Goal: Information Seeking & Learning: Check status

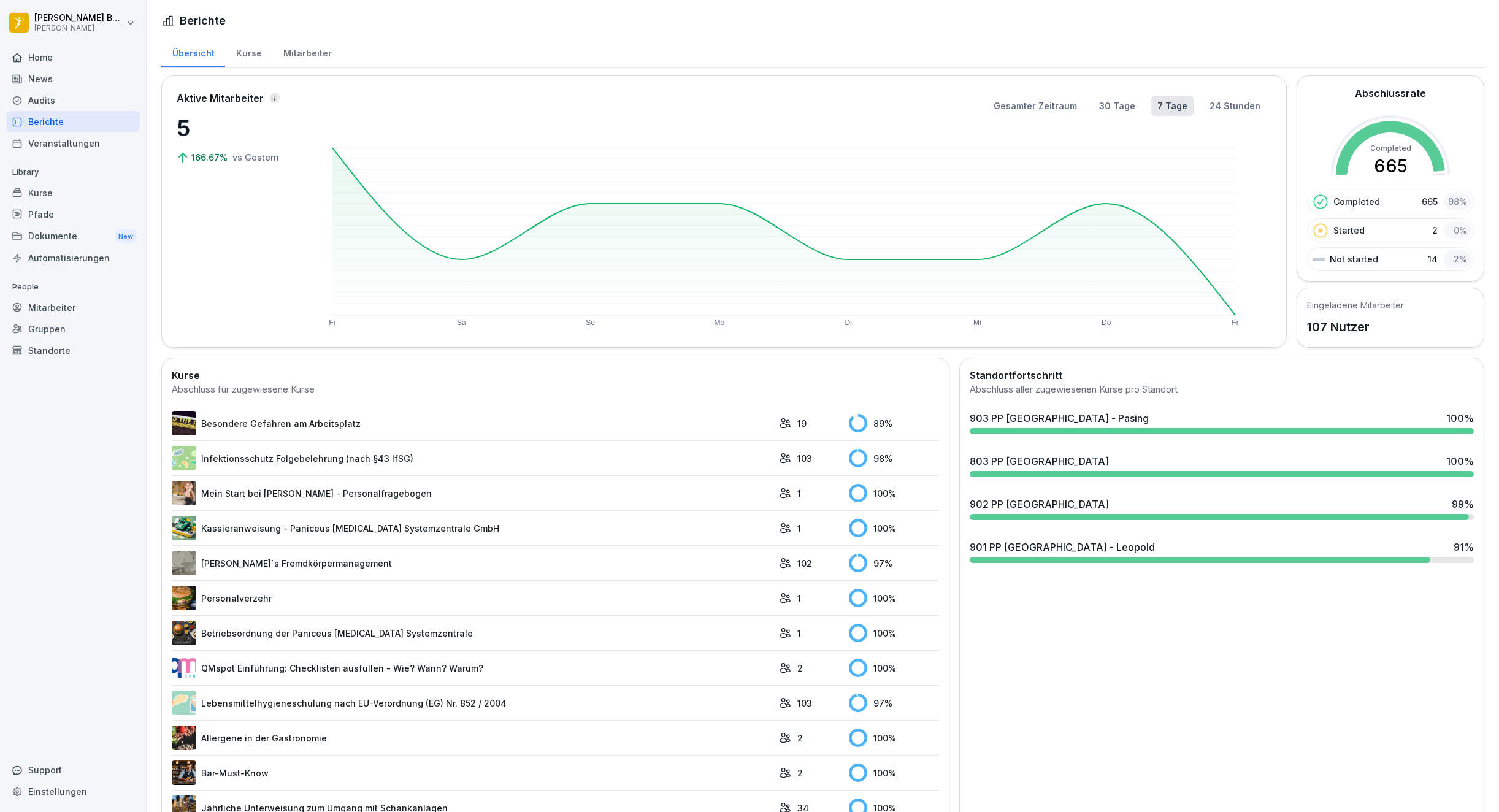
click at [47, 111] on div "Berichte" at bounding box center [73, 122] width 134 height 22
click at [49, 60] on div "Home" at bounding box center [73, 57] width 134 height 22
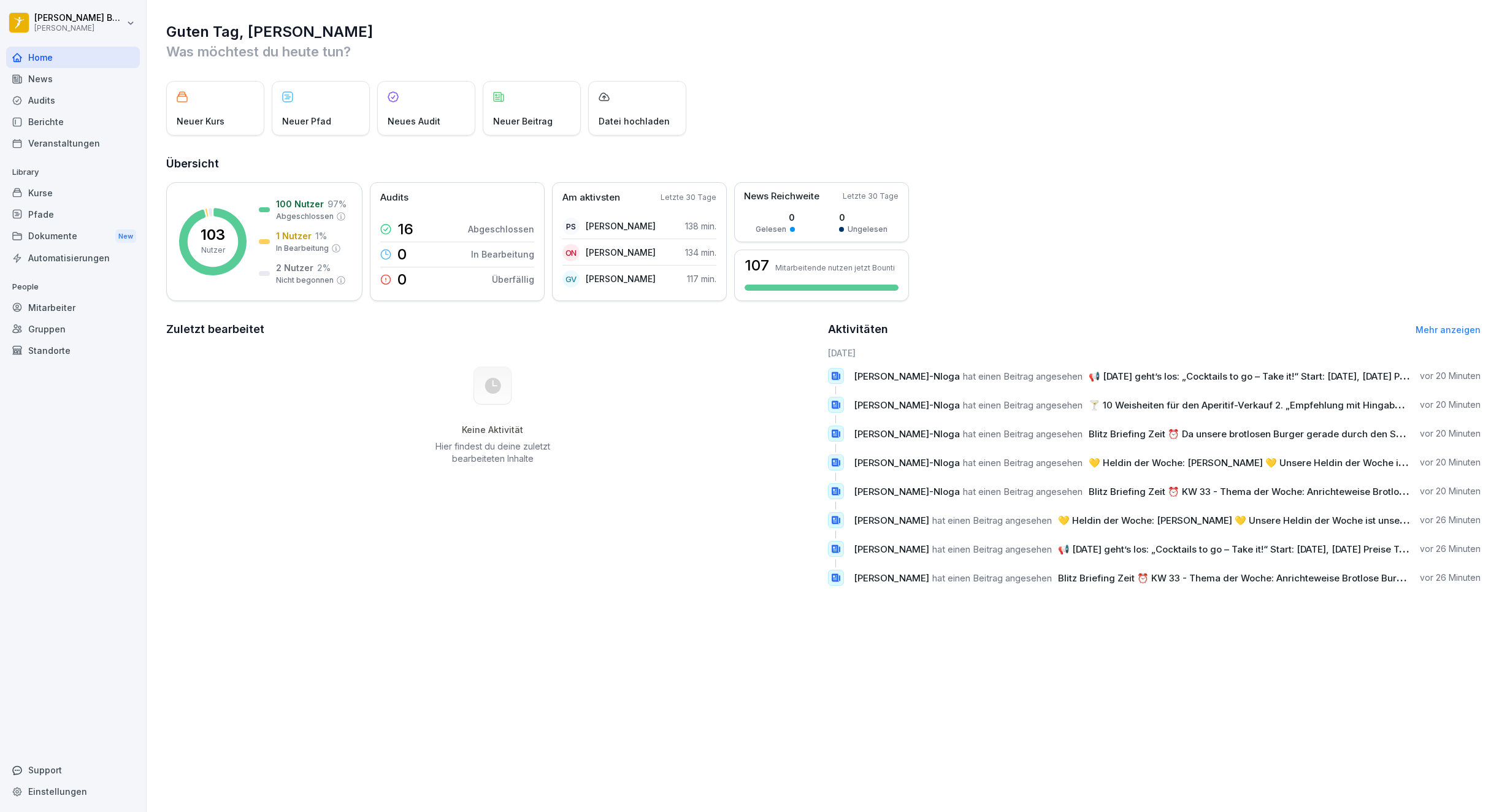
click at [66, 127] on div "Berichte" at bounding box center [73, 122] width 134 height 22
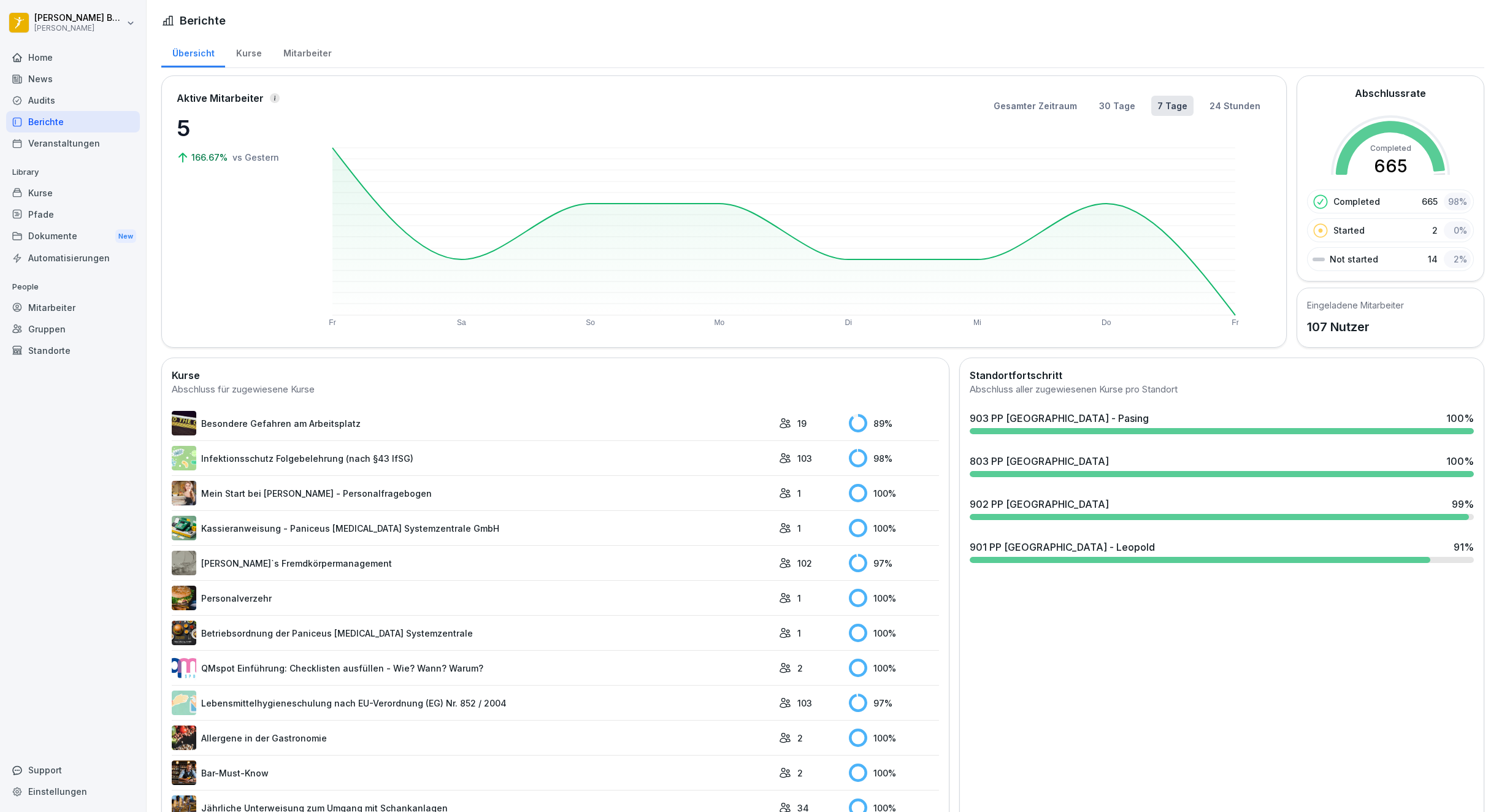
click at [75, 60] on div "Home" at bounding box center [73, 57] width 134 height 22
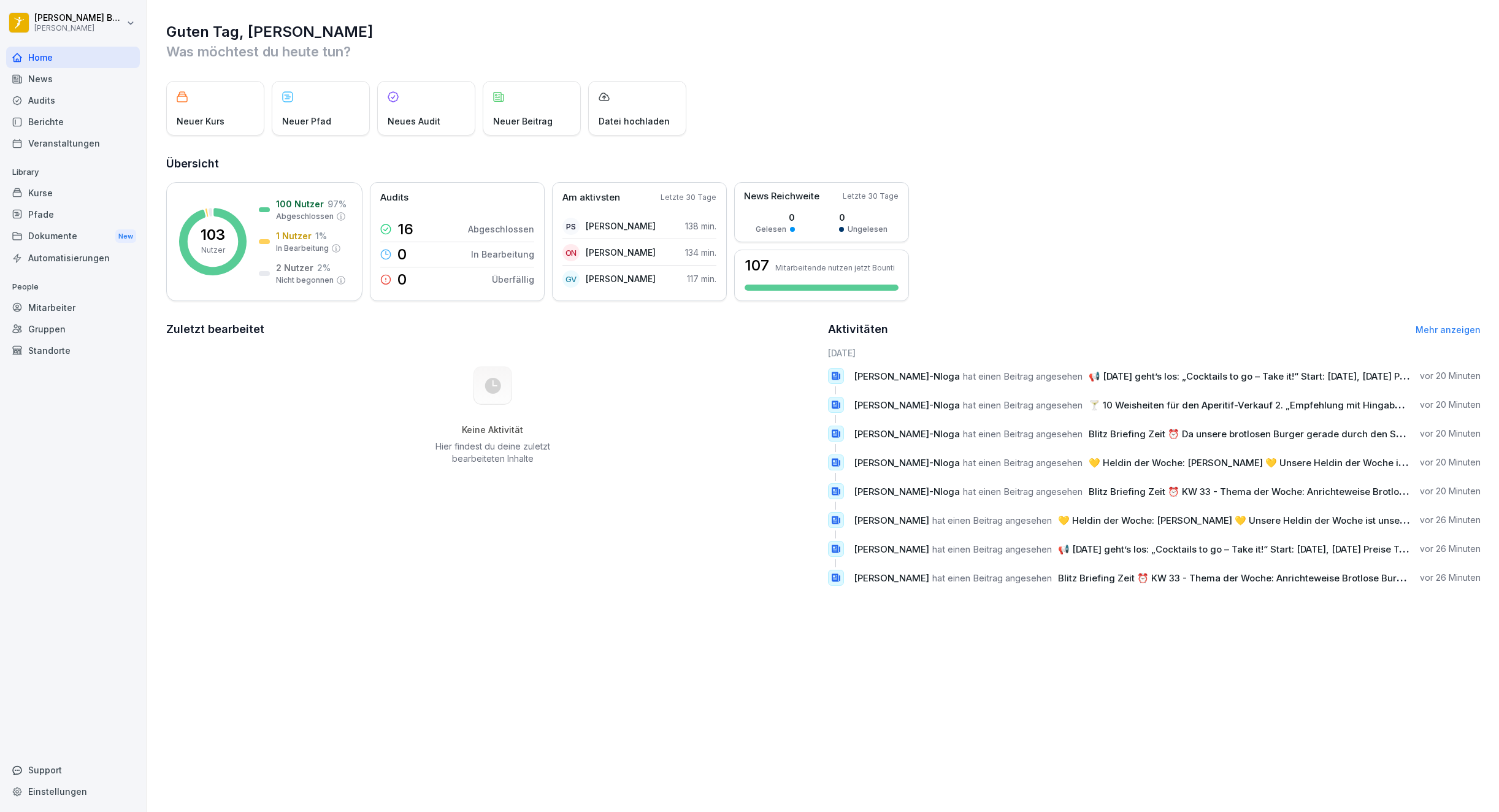
click at [79, 122] on div "Berichte" at bounding box center [73, 122] width 134 height 22
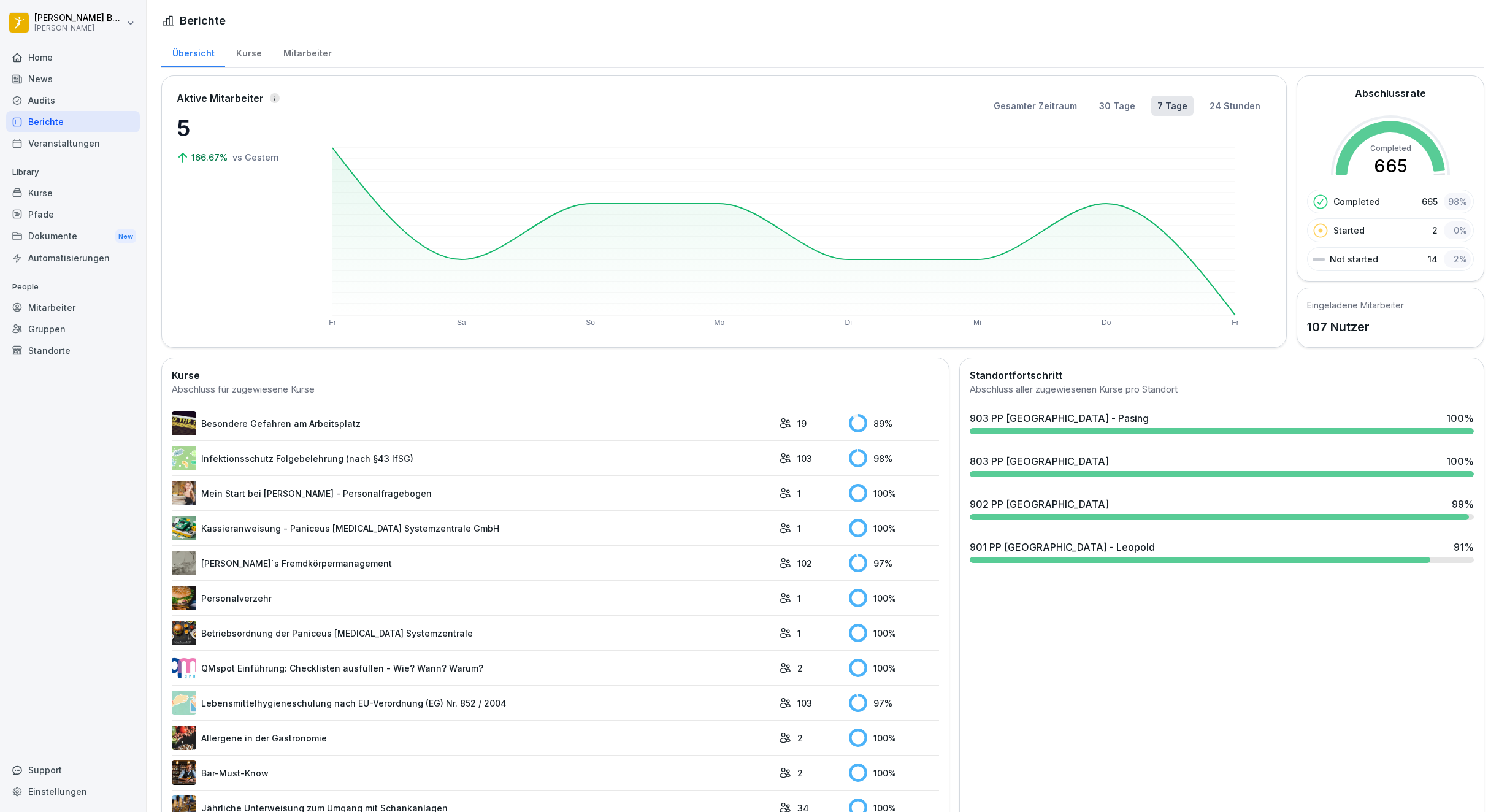
click at [69, 106] on div "Audits" at bounding box center [73, 100] width 134 height 22
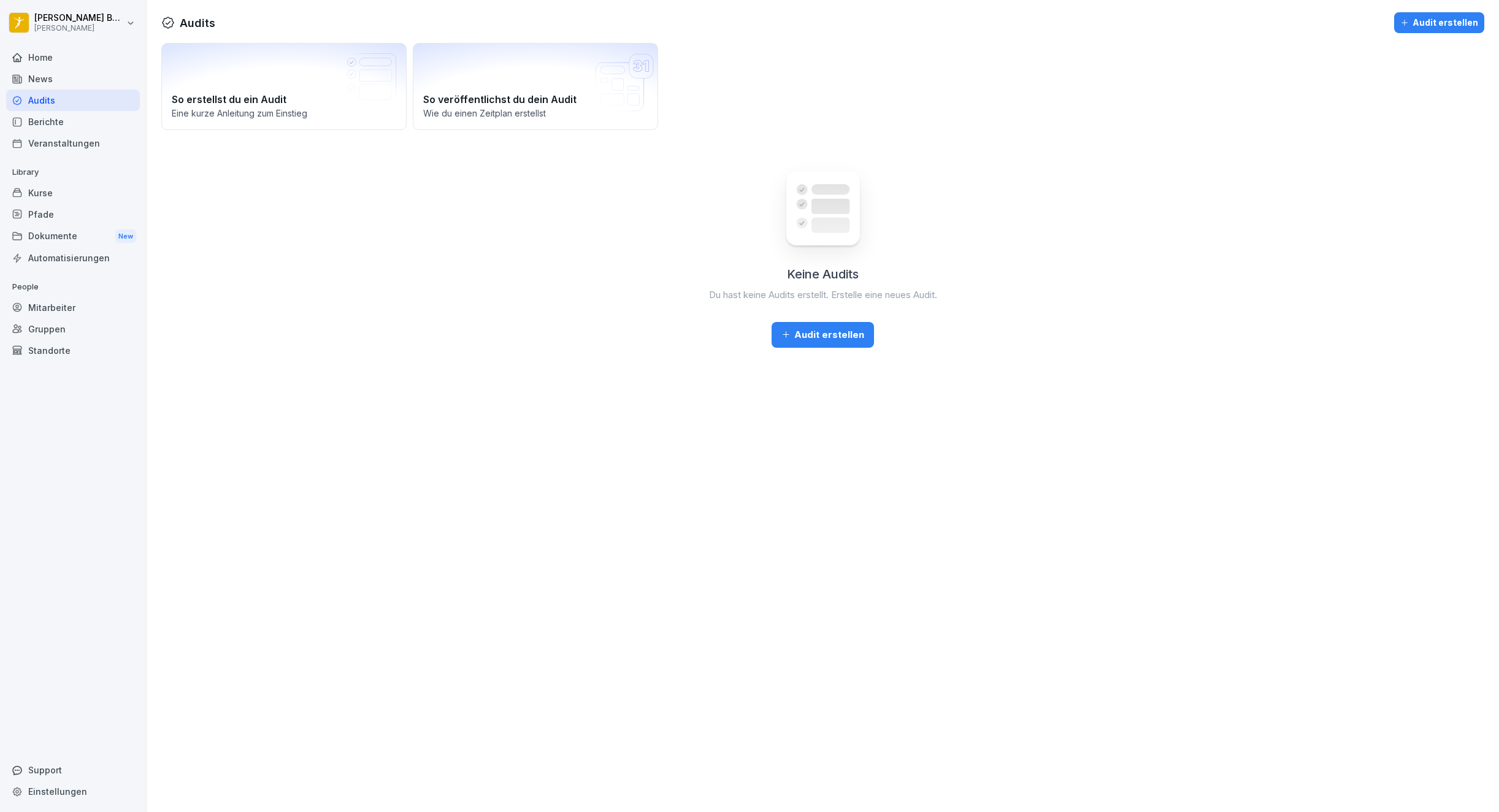
click at [38, 122] on div "Berichte" at bounding box center [73, 122] width 134 height 22
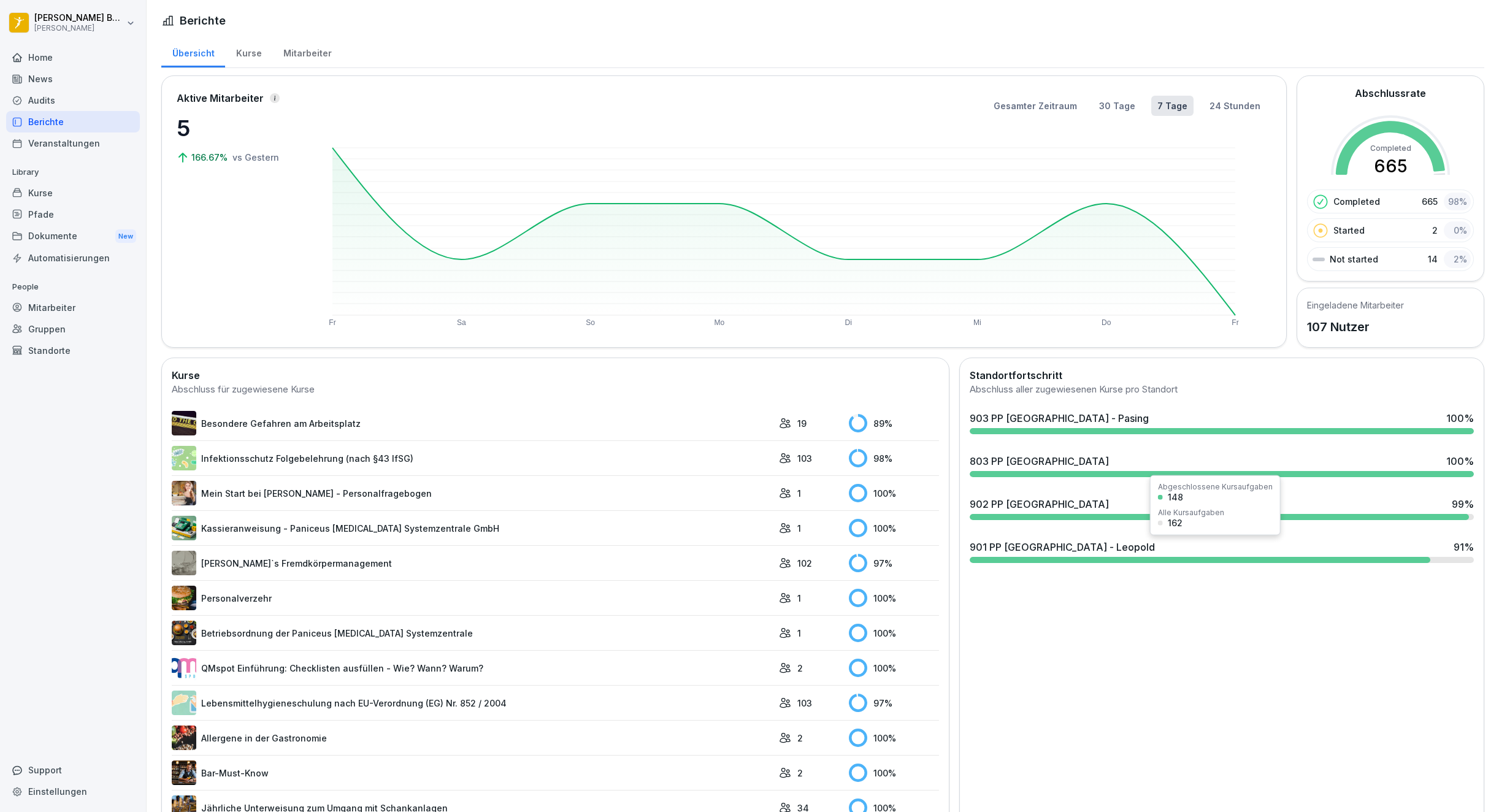
click at [1137, 546] on div "901 PP [GEOGRAPHIC_DATA] - Leopold 91 %" at bounding box center [1222, 547] width 505 height 15
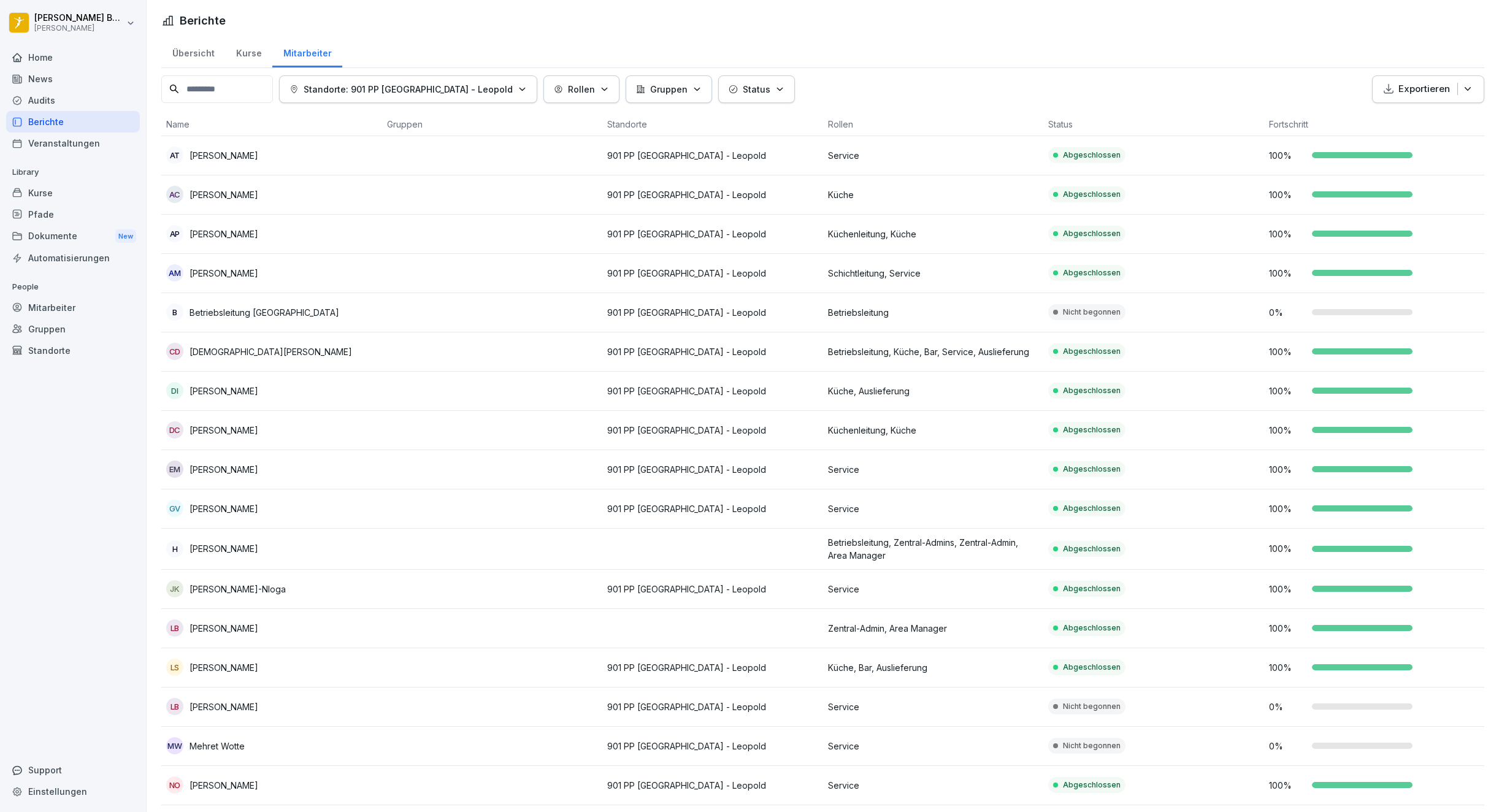
click at [96, 129] on div "Berichte" at bounding box center [73, 122] width 134 height 22
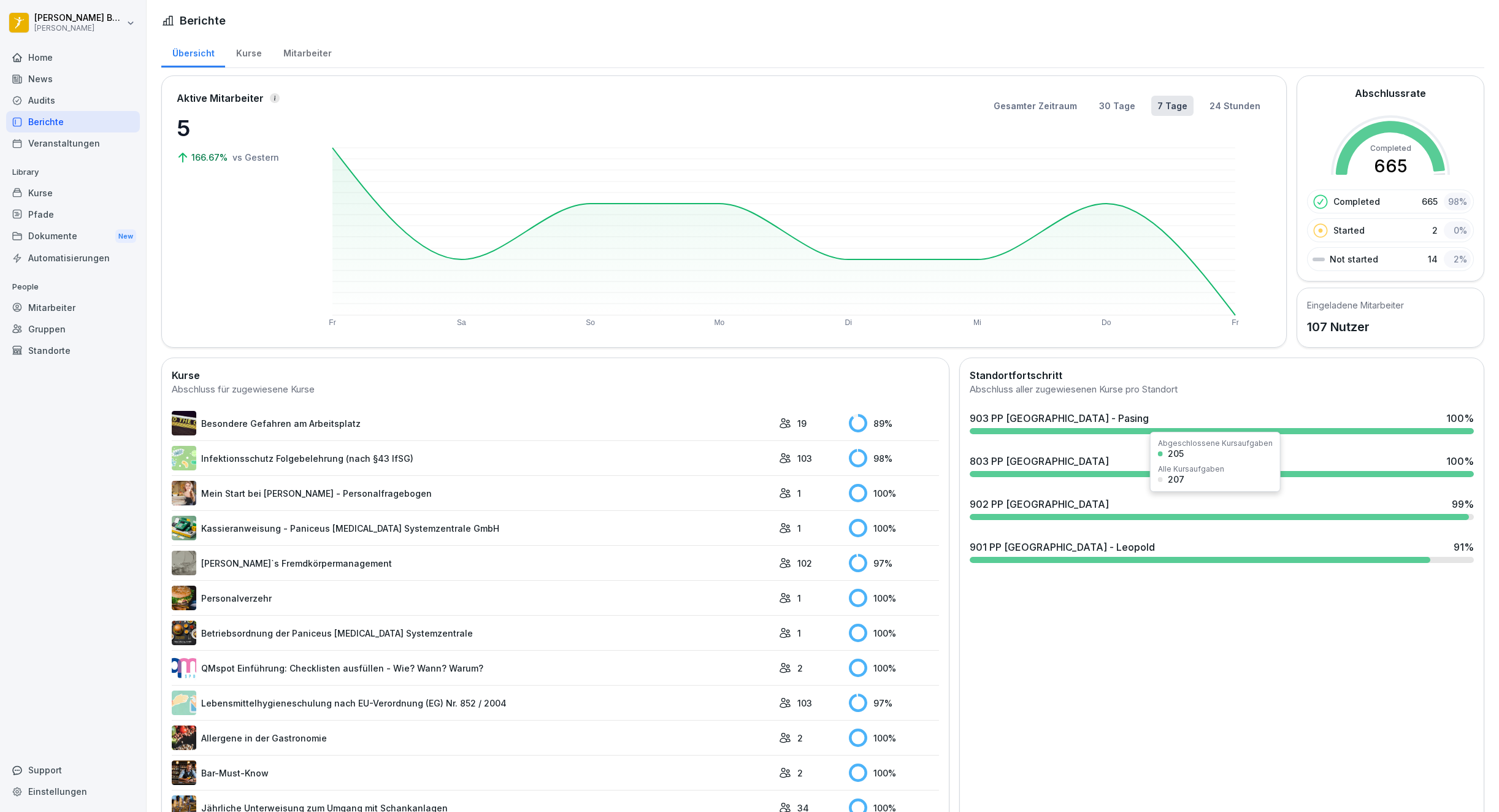
click at [1163, 501] on div "902 PP [GEOGRAPHIC_DATA] 99 %" at bounding box center [1222, 504] width 505 height 15
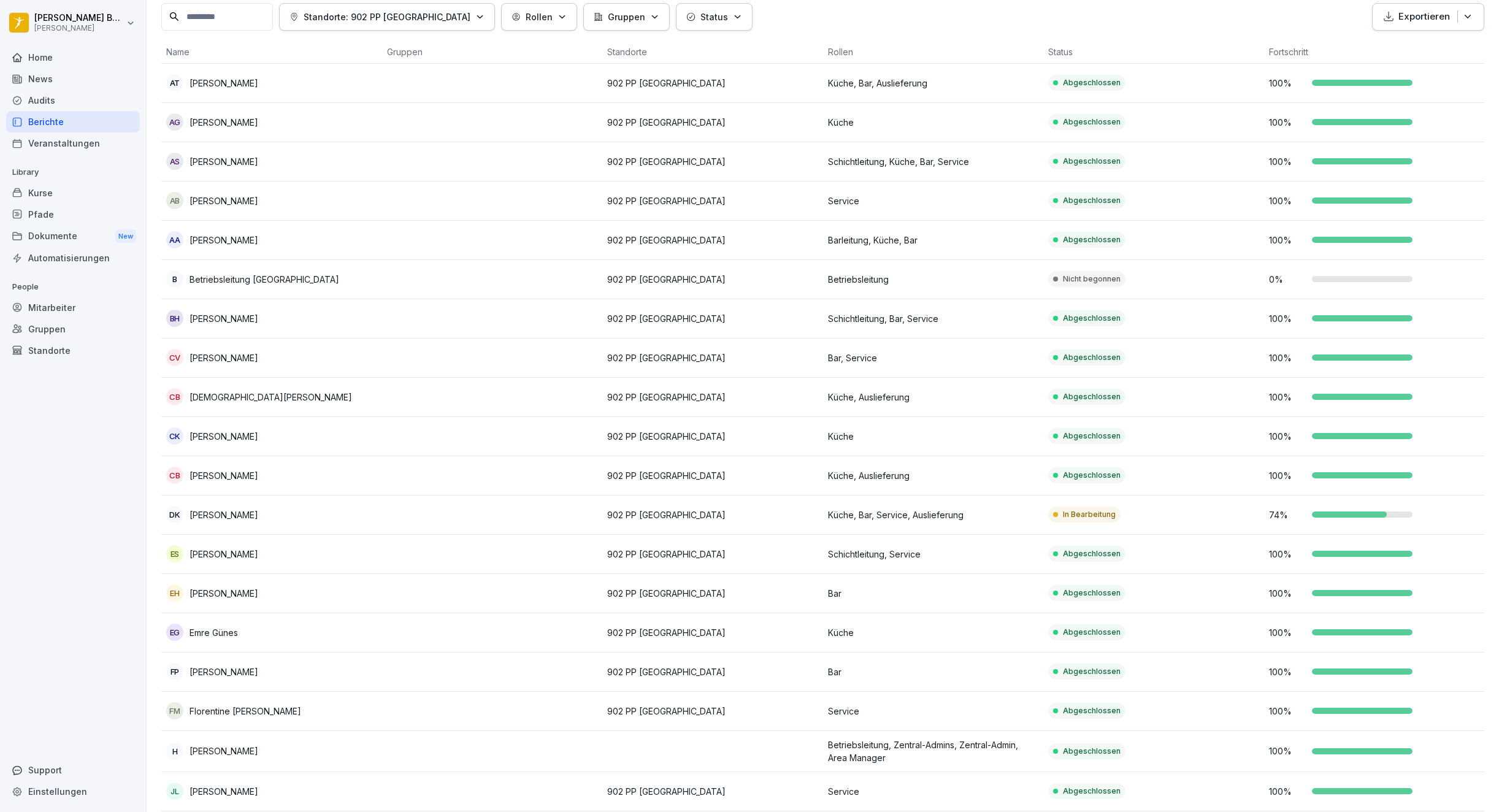
scroll to position [72, 0]
click at [908, 504] on td "Küche, Bar, Service, Auslieferung" at bounding box center [933, 515] width 221 height 39
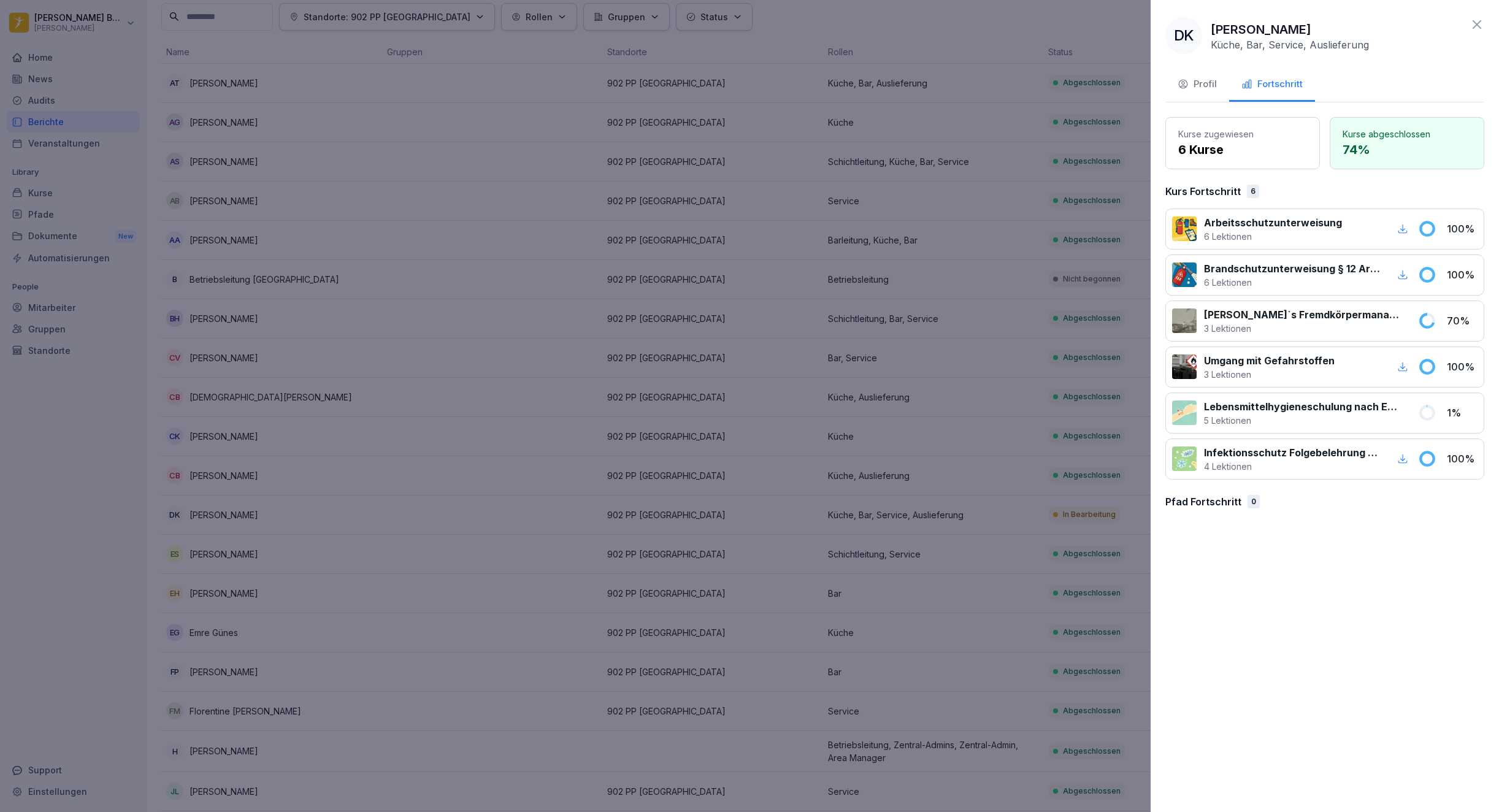
click at [709, 510] on div at bounding box center [750, 406] width 1499 height 812
